Goal: Information Seeking & Learning: Check status

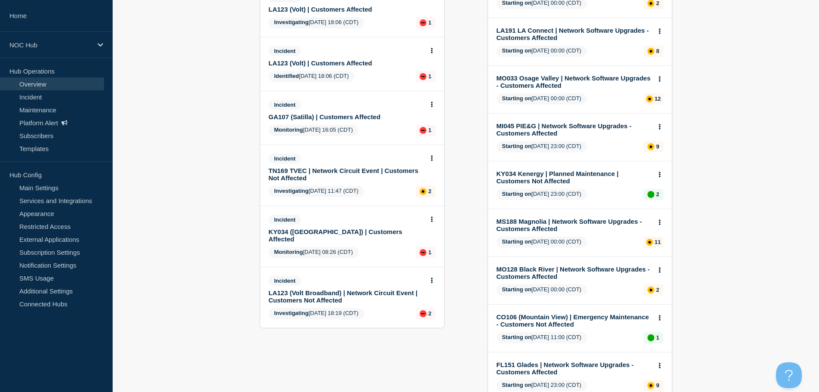
scroll to position [215, 0]
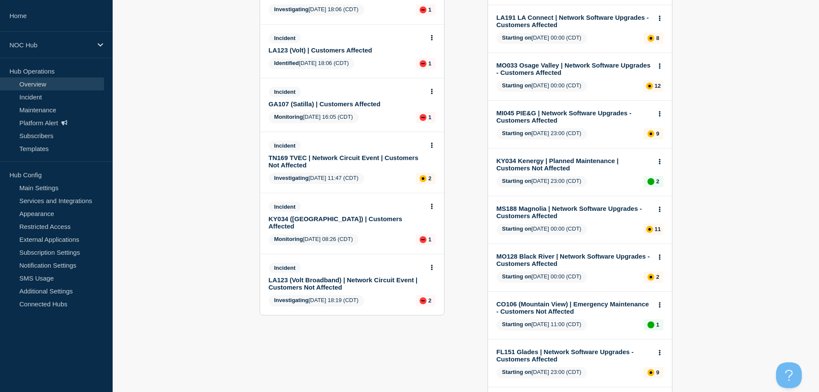
click at [329, 276] on link "LA123 (Volt Broadband) | Network Circuit Event | Customers Not Affected" at bounding box center [346, 283] width 155 height 15
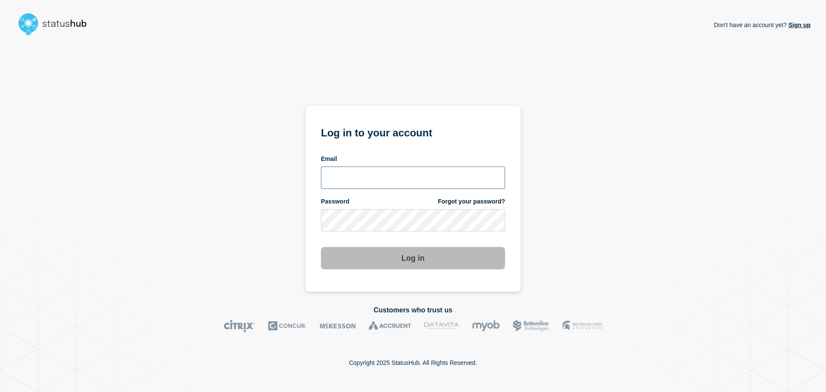
type input "xandra.martens@conexon.us"
click at [390, 264] on button "Log in" at bounding box center [413, 258] width 184 height 22
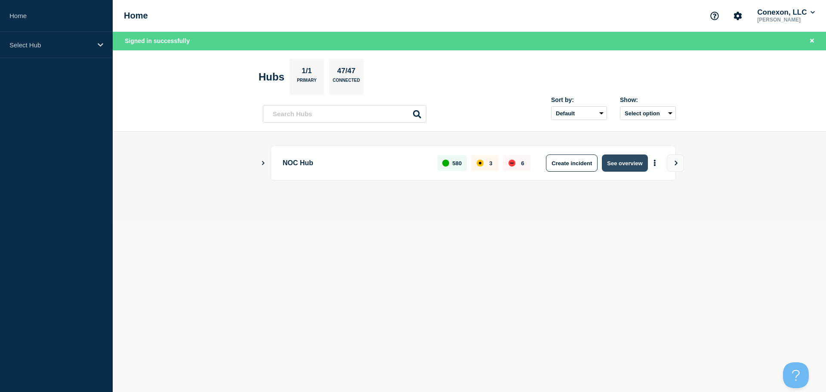
click at [620, 160] on button "See overview" at bounding box center [625, 162] width 46 height 17
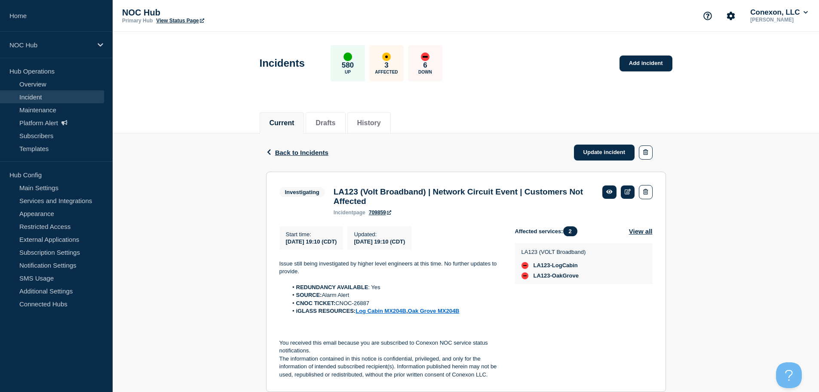
click at [362, 305] on li "CNOC TICKET: CNOC-26887" at bounding box center [395, 303] width 214 height 8
copy li "26887"
click at [306, 151] on span "Back to Incidents" at bounding box center [301, 152] width 53 height 7
